Goal: Task Accomplishment & Management: Use online tool/utility

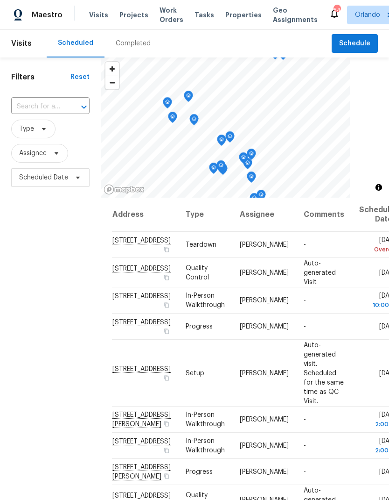
click at [130, 16] on span "Projects" at bounding box center [134, 14] width 29 height 9
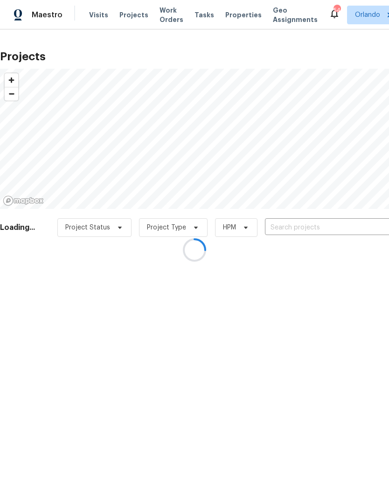
click at [339, 227] on div at bounding box center [194, 250] width 389 height 500
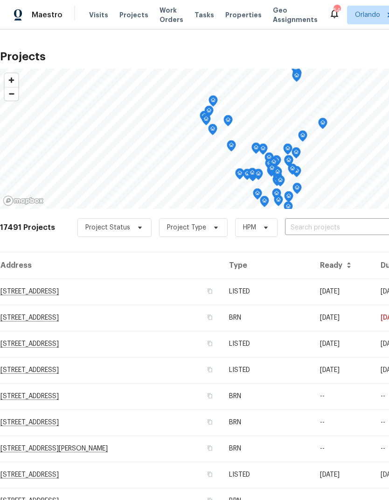
click at [342, 223] on input "text" at bounding box center [338, 227] width 107 height 14
type input "3230 bu"
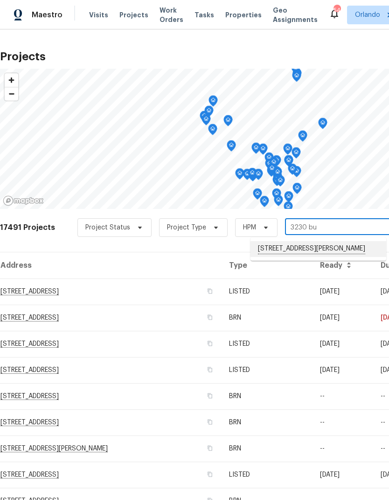
click at [341, 242] on li "[STREET_ADDRESS][PERSON_NAME]" at bounding box center [319, 249] width 136 height 16
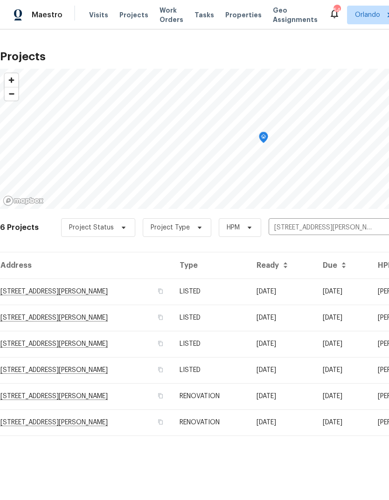
click at [77, 288] on td "[STREET_ADDRESS][PERSON_NAME]" at bounding box center [86, 291] width 172 height 26
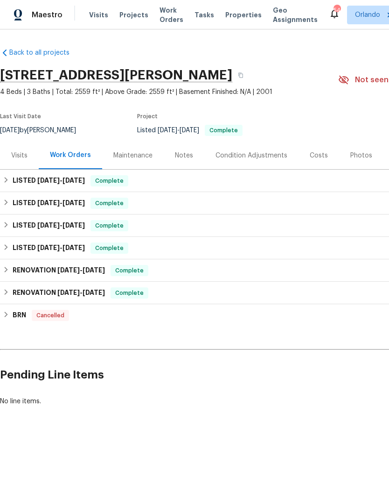
click at [25, 155] on div "Visits" at bounding box center [19, 155] width 16 height 9
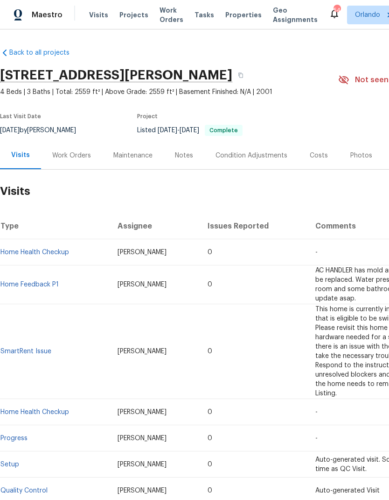
click at [83, 162] on div "Work Orders" at bounding box center [71, 155] width 61 height 28
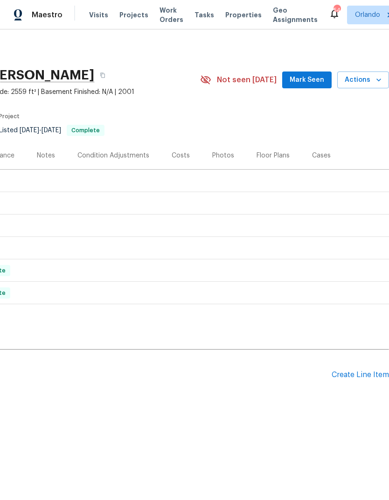
scroll to position [0, 138]
click at [368, 375] on div "Create Line Item" at bounding box center [360, 374] width 57 height 9
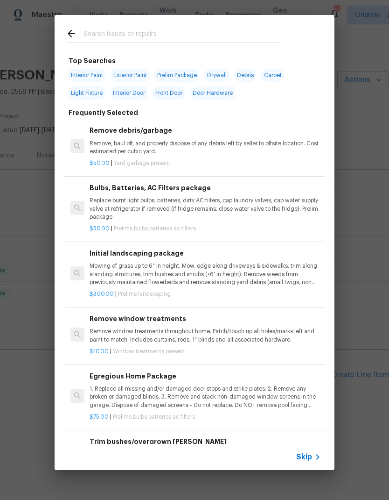
click at [170, 32] on input "text" at bounding box center [183, 35] width 198 height 14
type input "Pool fil"
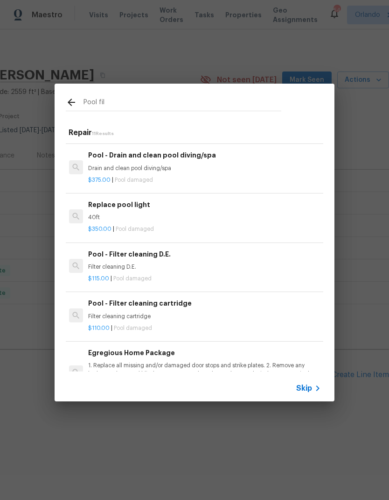
scroll to position [193, 1]
click at [228, 300] on h6 "Pool - Filter cleaning cartridge" at bounding box center [204, 303] width 232 height 10
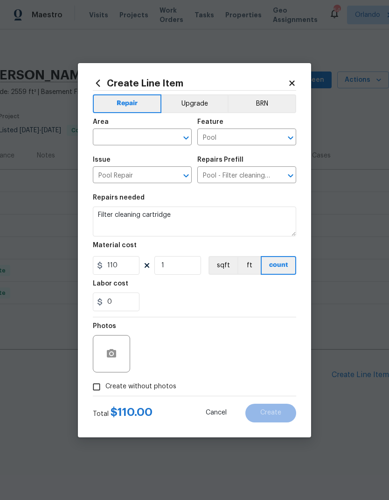
click at [171, 131] on div "​" at bounding box center [142, 138] width 99 height 14
click at [145, 162] on li "In-ground pool / Spa" at bounding box center [142, 158] width 99 height 15
type input "In-ground pool / Spa"
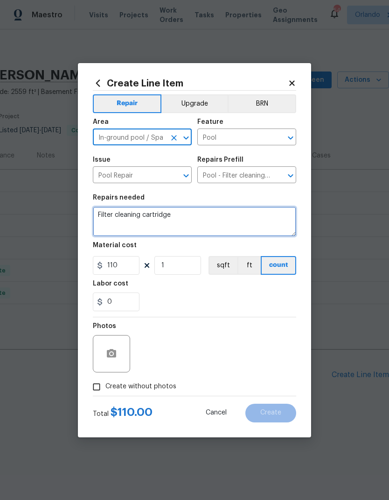
click at [170, 222] on textarea "Filter cleaning cartridge" at bounding box center [195, 221] width 204 height 30
click at [232, 214] on textarea "Filter cleaning cartridge" at bounding box center [195, 221] width 204 height 30
click at [215, 218] on textarea "Filter cleaning cartridge" at bounding box center [195, 221] width 204 height 30
click at [214, 218] on textarea "Filter cleaning cartridge" at bounding box center [195, 221] width 204 height 30
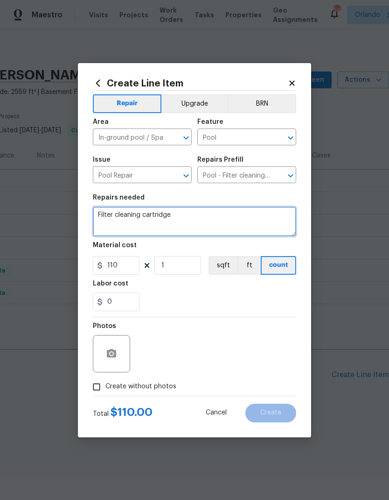
click at [207, 212] on textarea "Filter cleaning cartridge" at bounding box center [195, 221] width 204 height 30
click at [103, 215] on textarea "Filter cleaning cartridge" at bounding box center [195, 221] width 204 height 30
type textarea "Pool - Install new Jandy CS150 filter complete. (Previous one stolen)"
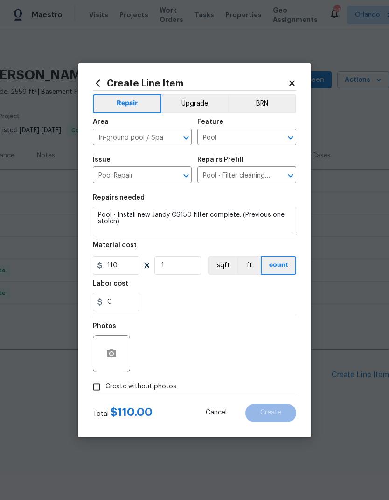
click at [198, 296] on div "0" at bounding box center [195, 301] width 204 height 19
click at [120, 266] on input "110" at bounding box center [116, 265] width 47 height 19
type input "1175"
click at [217, 290] on div "Labor cost" at bounding box center [195, 286] width 204 height 12
click at [164, 390] on span "Create without photos" at bounding box center [141, 386] width 71 height 10
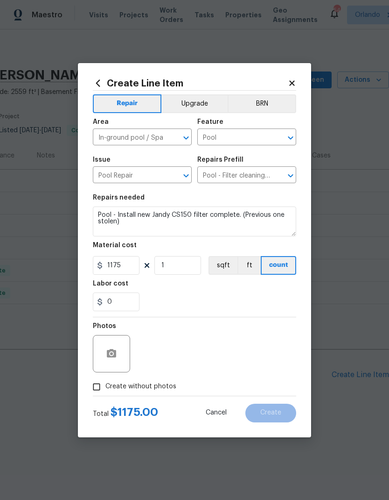
click at [106, 390] on input "Create without photos" at bounding box center [97, 387] width 18 height 18
checkbox input "true"
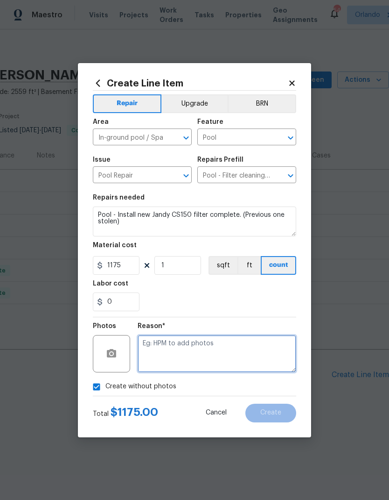
click at [220, 347] on textarea at bounding box center [217, 353] width 159 height 37
type textarea "HPM to add"
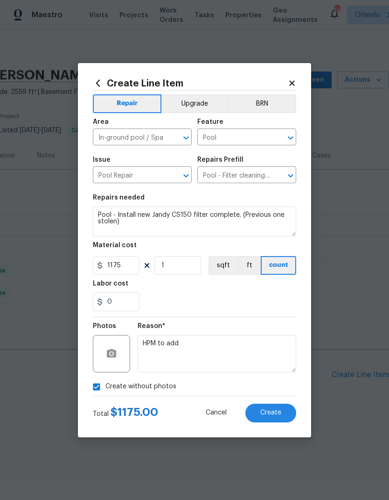
click at [280, 414] on span "Create" at bounding box center [271, 412] width 21 height 7
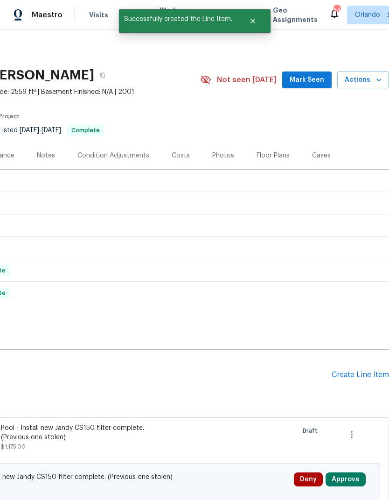
click at [355, 479] on button "Approve" at bounding box center [346, 479] width 40 height 14
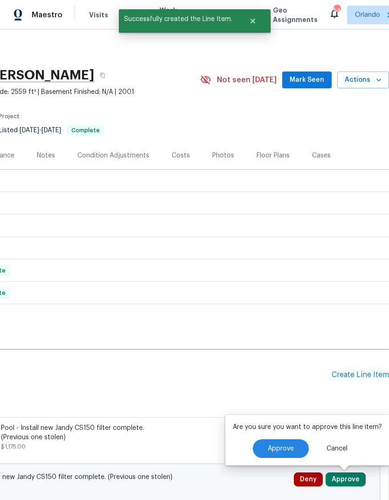
click at [278, 442] on button "Approve" at bounding box center [281, 448] width 56 height 19
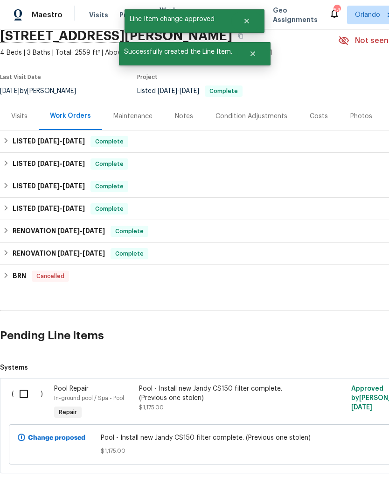
scroll to position [39, 0]
click at [22, 396] on input "checkbox" at bounding box center [27, 394] width 27 height 20
checkbox input "true"
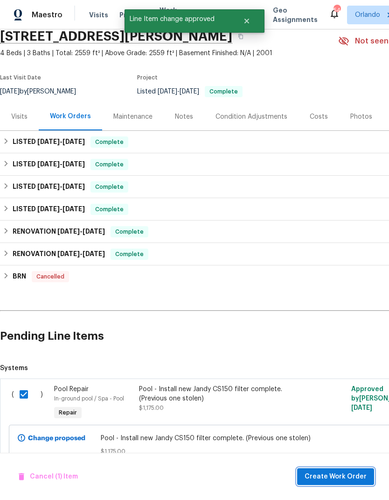
click at [364, 468] on button "Create Work Order" at bounding box center [335, 476] width 77 height 17
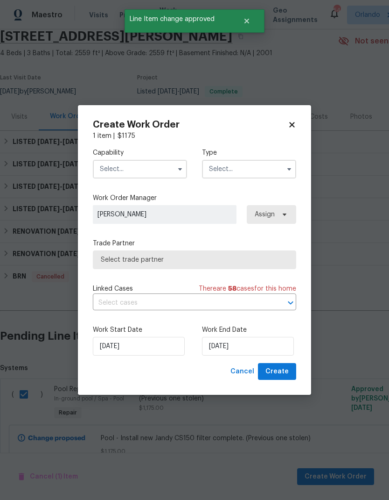
click at [156, 166] on input "text" at bounding box center [140, 169] width 94 height 19
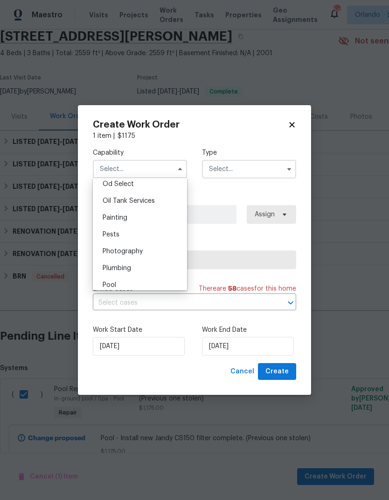
click at [136, 284] on div "Pool" at bounding box center [140, 284] width 90 height 17
type input "Pool"
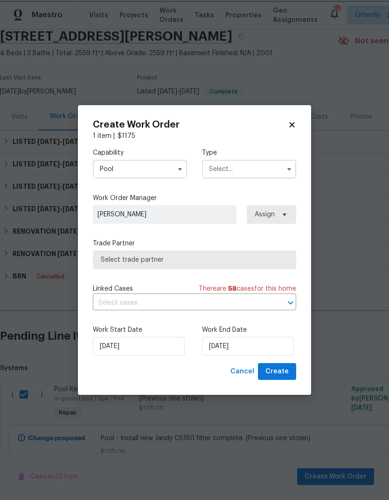
scroll to position [778, 0]
click at [273, 170] on input "text" at bounding box center [249, 169] width 94 height 19
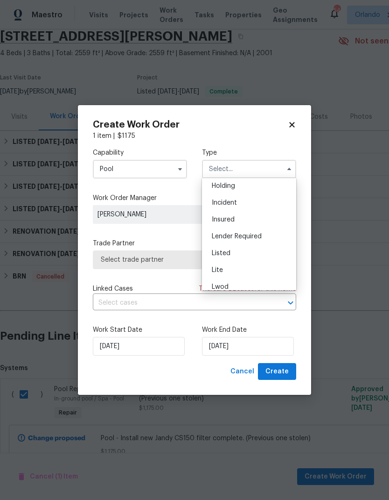
scroll to position [37, 0]
click at [263, 251] on div "Listed" at bounding box center [250, 252] width 90 height 17
type input "Listed"
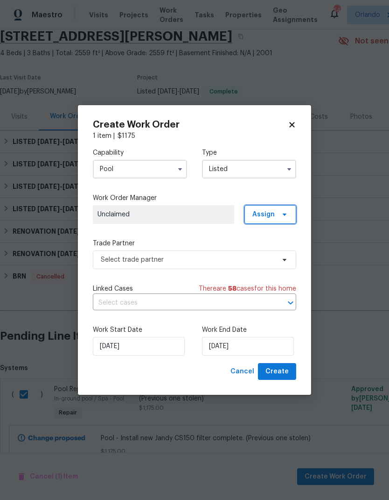
click at [284, 217] on icon at bounding box center [284, 214] width 7 height 7
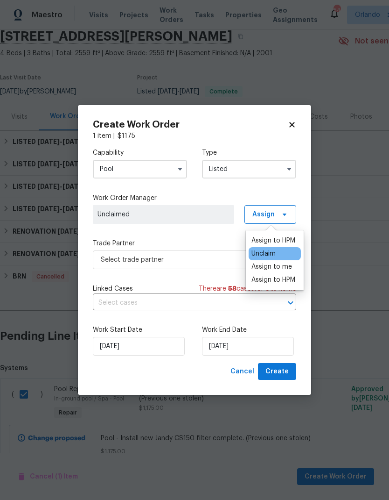
click at [286, 270] on div "Assign to me" at bounding box center [272, 266] width 41 height 9
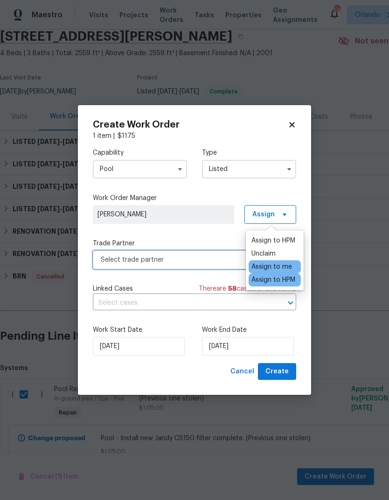
click at [196, 256] on span "Select trade partner" at bounding box center [188, 259] width 174 height 9
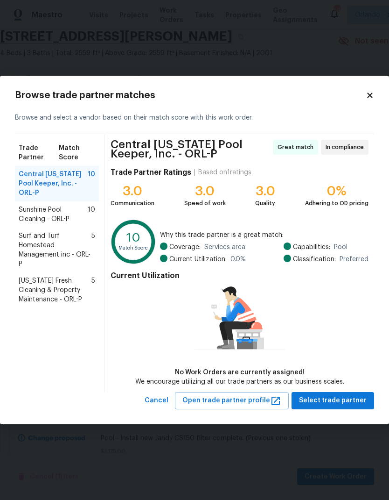
click at [64, 205] on span "Sunshine Pool Cleaning - ORL-P" at bounding box center [53, 214] width 69 height 19
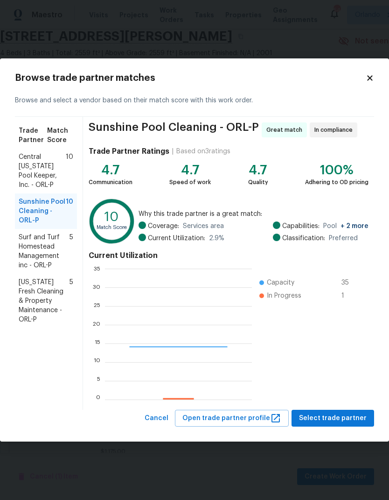
scroll to position [131, 147]
click at [353, 415] on span "Select trade partner" at bounding box center [333, 418] width 68 height 12
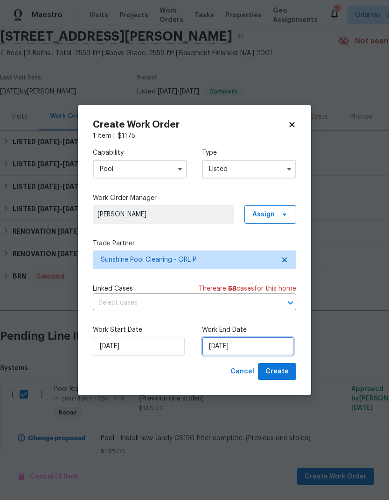
click at [252, 350] on input "[DATE]" at bounding box center [248, 346] width 92 height 19
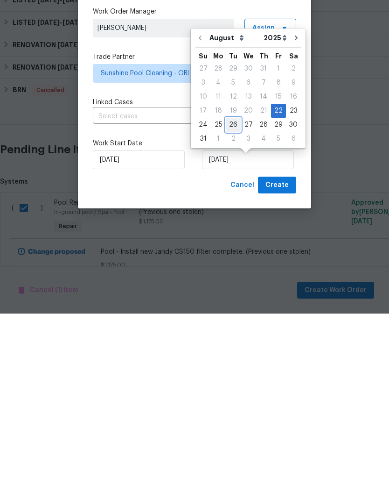
click at [232, 304] on div "26" at bounding box center [233, 310] width 15 height 13
type input "[DATE]"
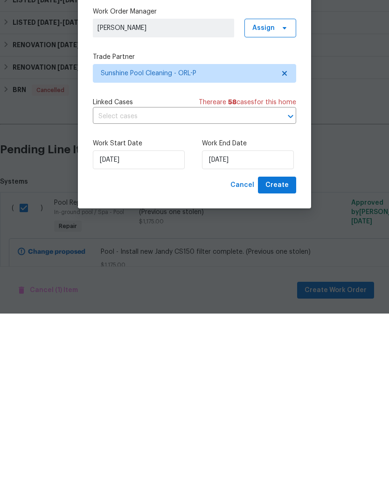
scroll to position [37, 0]
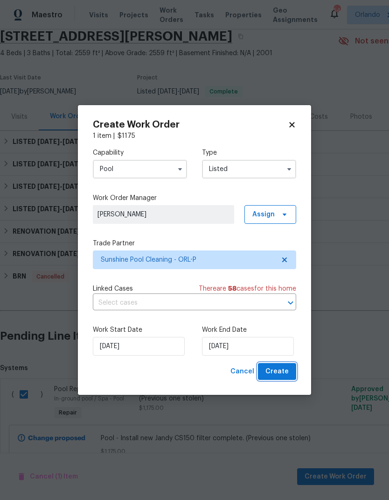
click at [287, 375] on span "Create" at bounding box center [277, 372] width 23 height 12
checkbox input "false"
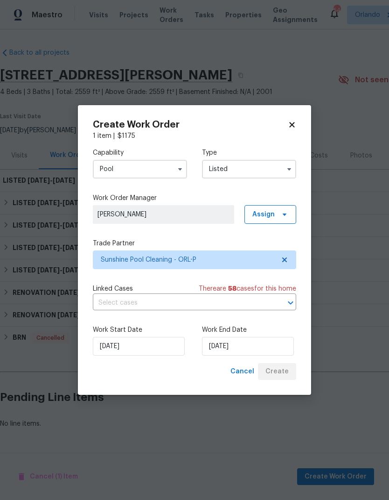
scroll to position [0, 0]
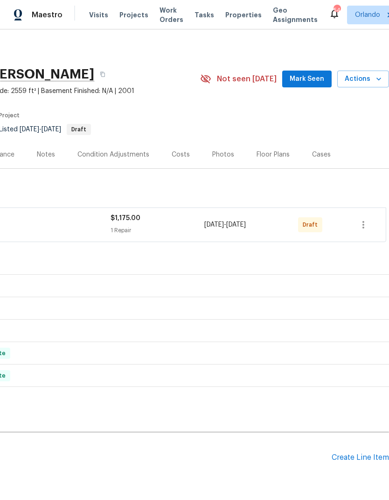
scroll to position [1, 138]
click at [370, 221] on button "button" at bounding box center [364, 224] width 22 height 22
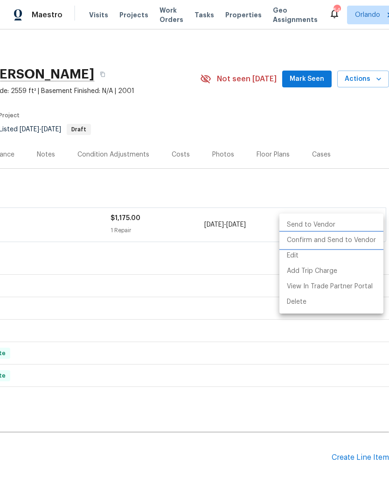
click at [359, 241] on li "Confirm and Send to Vendor" at bounding box center [332, 240] width 104 height 15
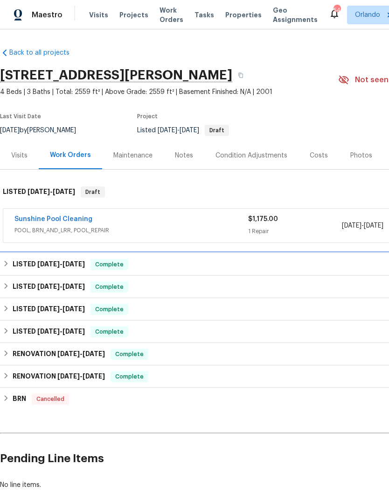
click at [85, 263] on span "[DATE]" at bounding box center [74, 264] width 22 height 7
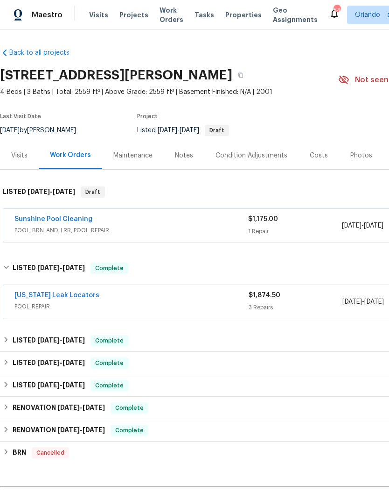
click at [68, 297] on link "[US_STATE] Leak Locators" at bounding box center [56, 295] width 85 height 7
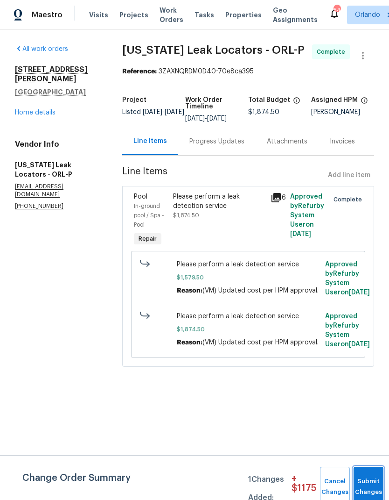
click at [370, 486] on span "Submit Changes" at bounding box center [369, 486] width 21 height 21
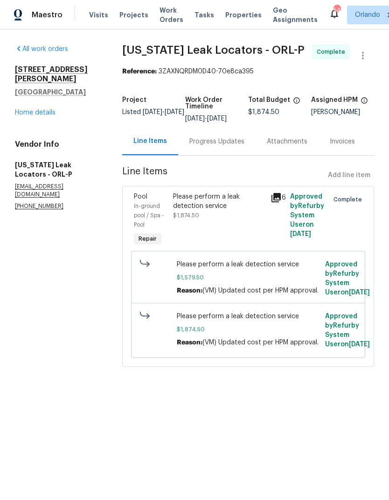
click at [49, 109] on link "Home details" at bounding box center [35, 112] width 41 height 7
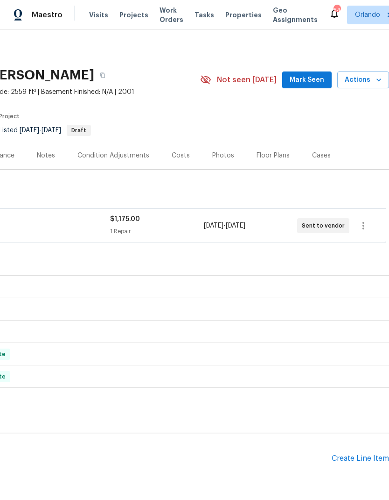
scroll to position [0, 138]
click at [320, 79] on span "Mark Seen" at bounding box center [307, 80] width 35 height 12
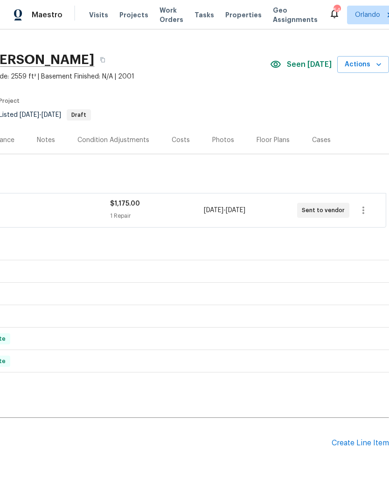
scroll to position [15, 138]
click at [184, 144] on div "Costs" at bounding box center [181, 139] width 18 height 9
